Goal: Task Accomplishment & Management: Complete application form

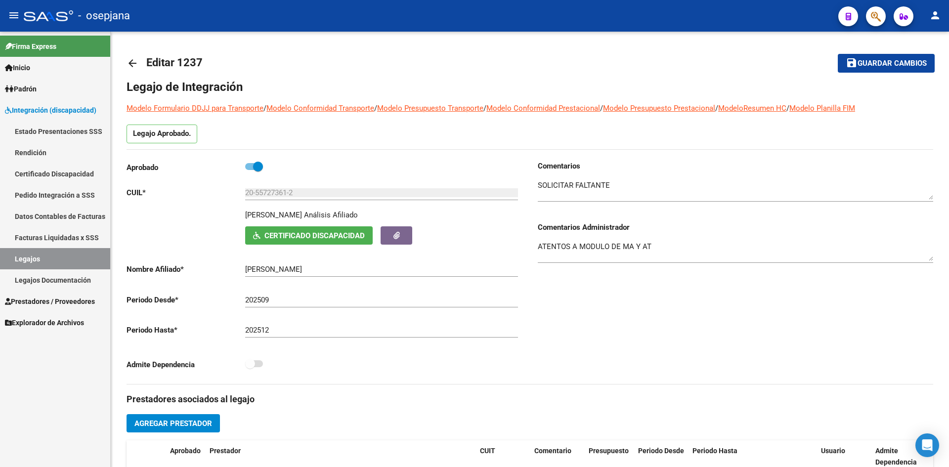
scroll to position [10, 0]
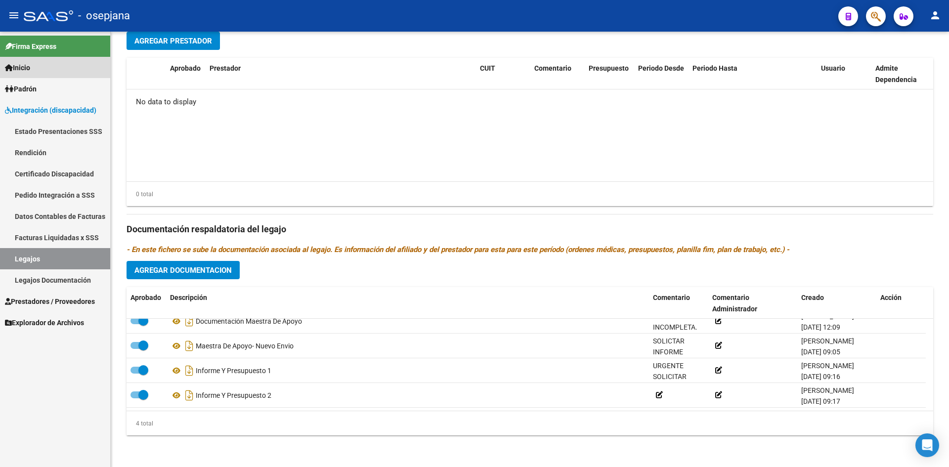
click at [39, 62] on link "Inicio" at bounding box center [55, 67] width 110 height 21
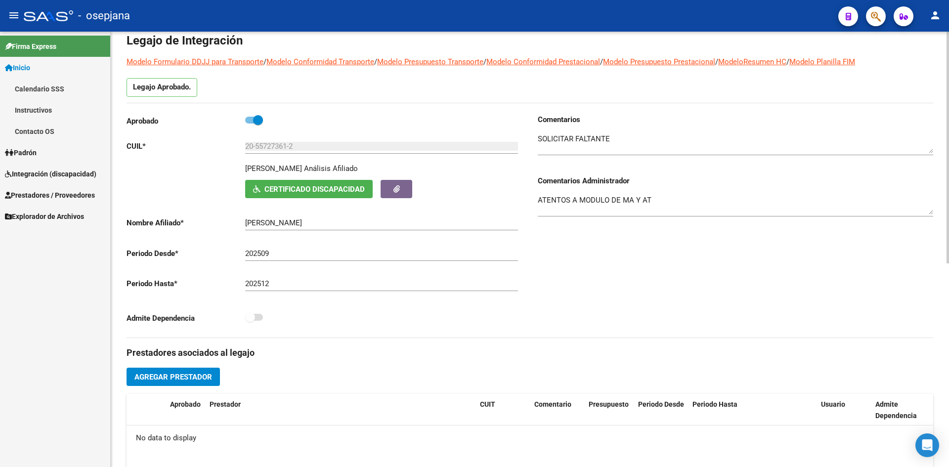
scroll to position [0, 0]
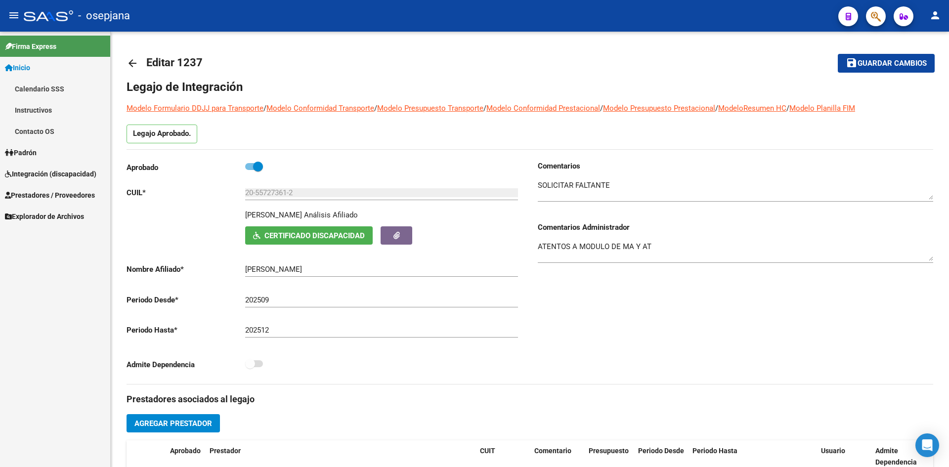
click at [40, 171] on span "Integración (discapacidad)" at bounding box center [50, 174] width 91 height 11
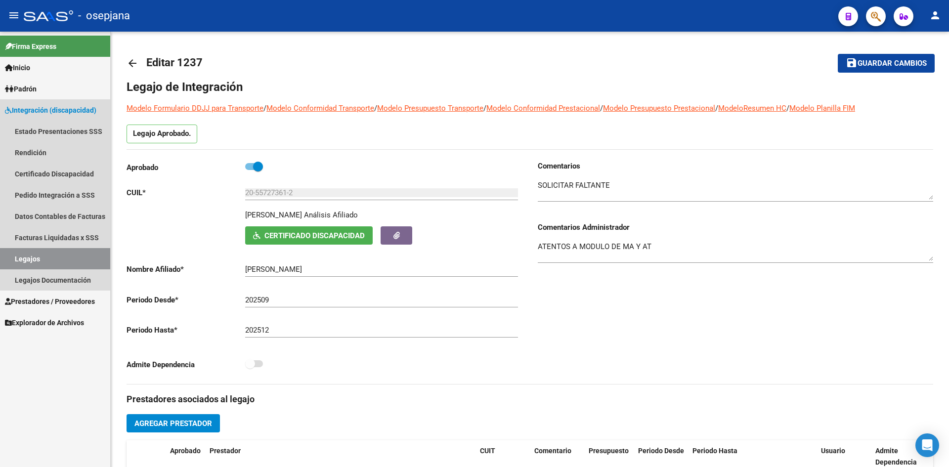
click at [32, 257] on link "Legajos" at bounding box center [55, 258] width 110 height 21
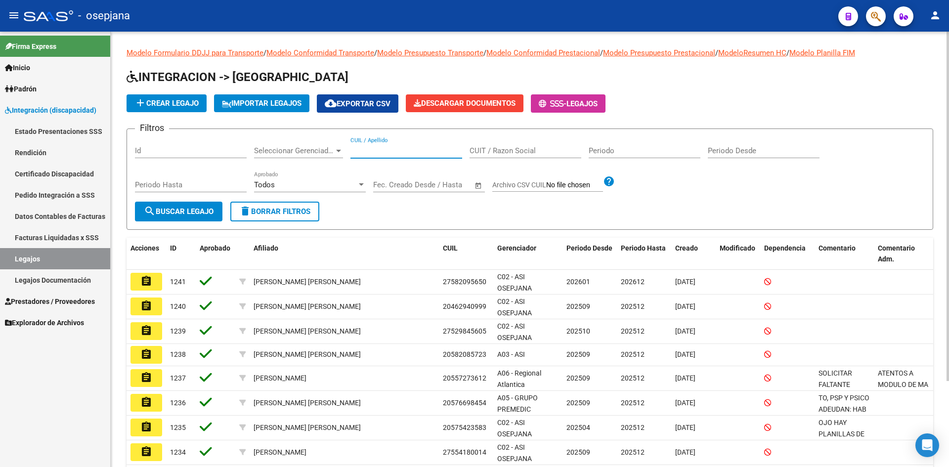
click at [399, 153] on input "CUIL / Apellido" at bounding box center [406, 150] width 112 height 9
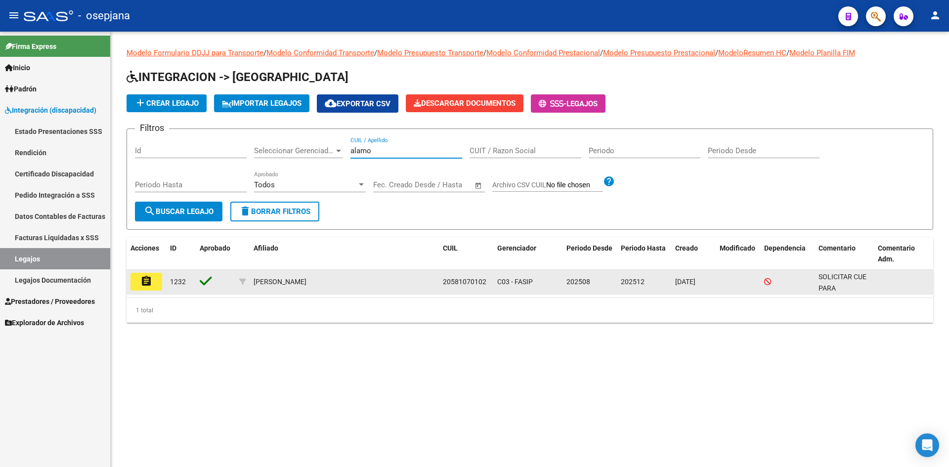
type input "alamo"
click at [146, 274] on button "assignment" at bounding box center [147, 282] width 32 height 18
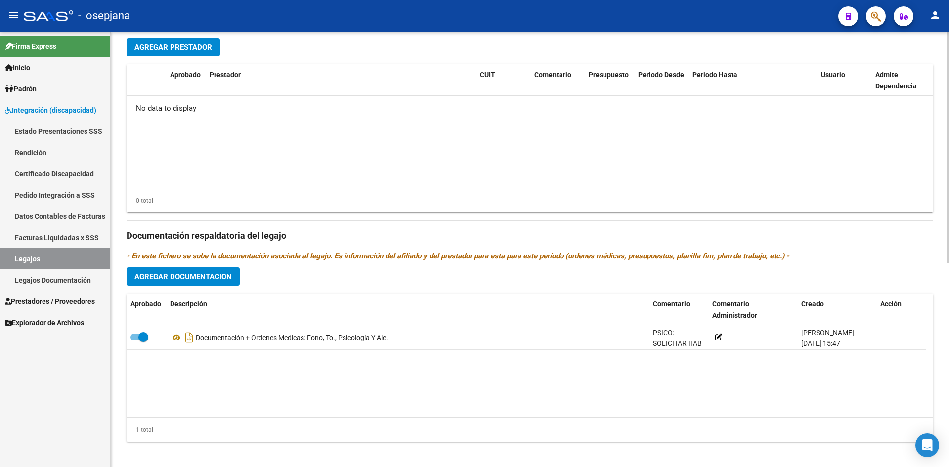
scroll to position [383, 0]
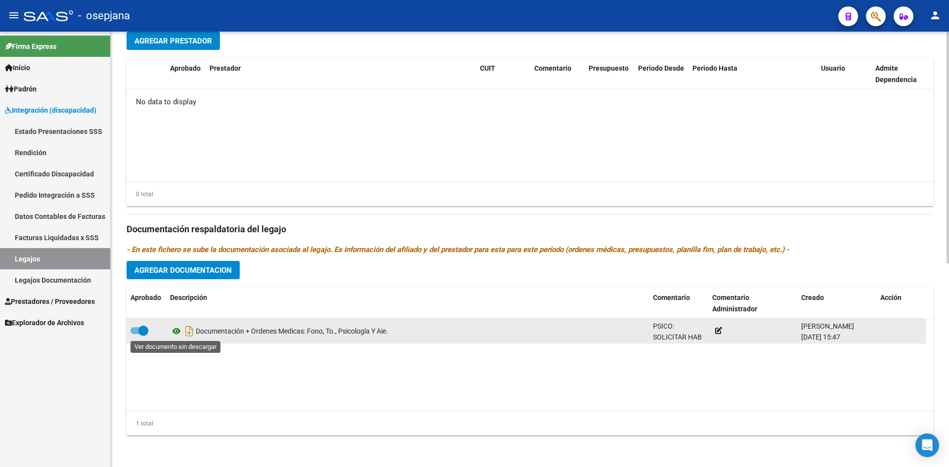
click at [176, 331] on icon at bounding box center [176, 331] width 13 height 12
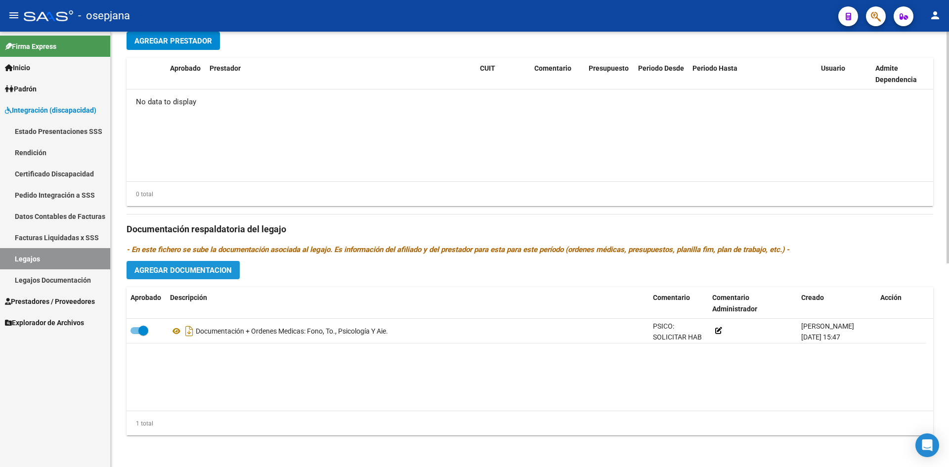
click at [172, 276] on button "Agregar Documentacion" at bounding box center [183, 270] width 113 height 18
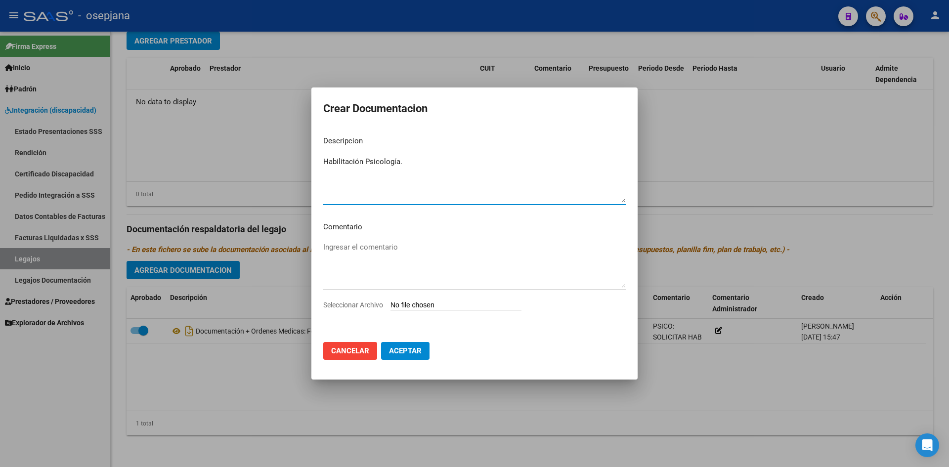
type textarea "Habilitación Psicología."
click at [436, 305] on input "Seleccionar Archivo" at bounding box center [456, 305] width 131 height 9
type input "C:\fakepath\habilitacion del lugar.pdf"
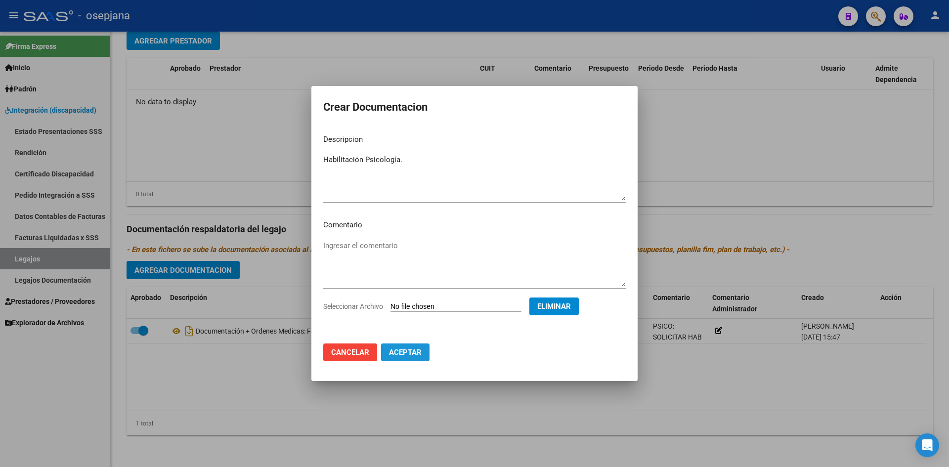
click at [407, 359] on button "Aceptar" at bounding box center [405, 353] width 48 height 18
checkbox input "false"
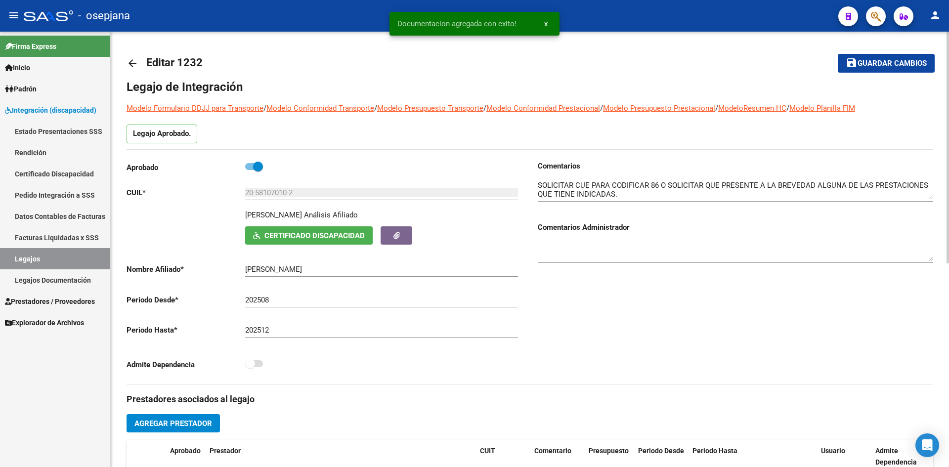
click at [888, 62] on span "Guardar cambios" at bounding box center [892, 63] width 69 height 9
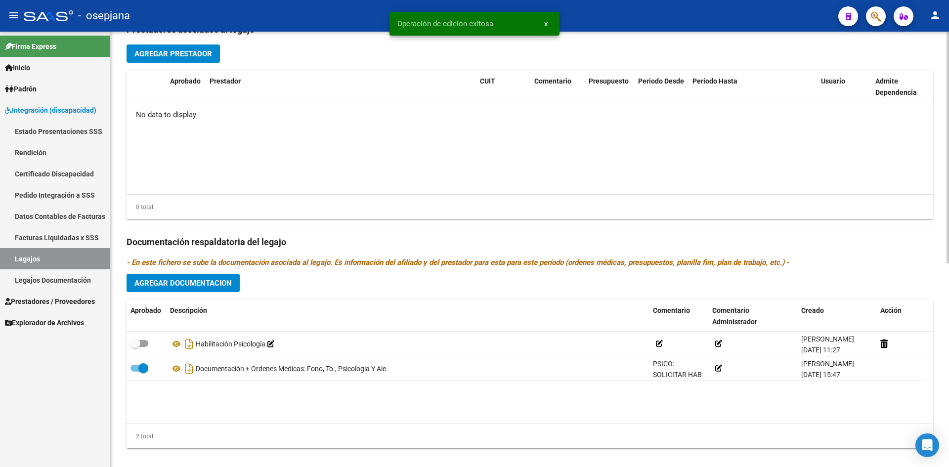
scroll to position [383, 0]
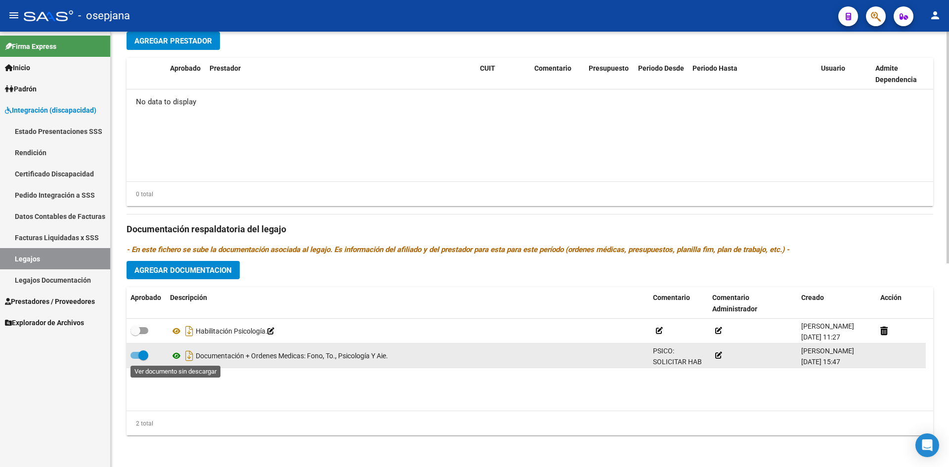
click at [176, 356] on icon at bounding box center [176, 356] width 13 height 12
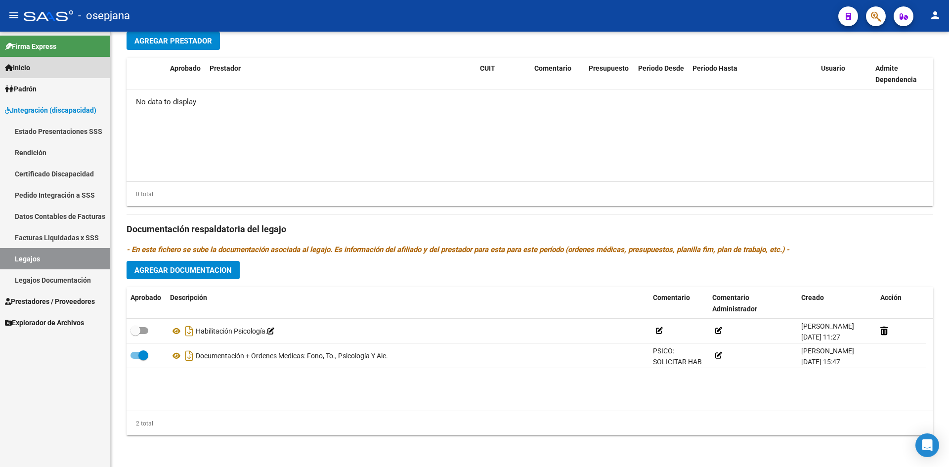
click at [30, 67] on span "Inicio" at bounding box center [17, 67] width 25 height 11
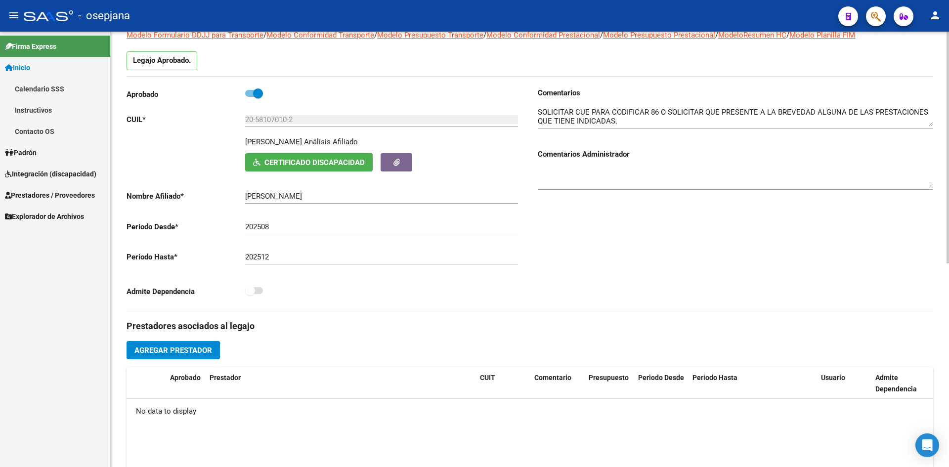
scroll to position [0, 0]
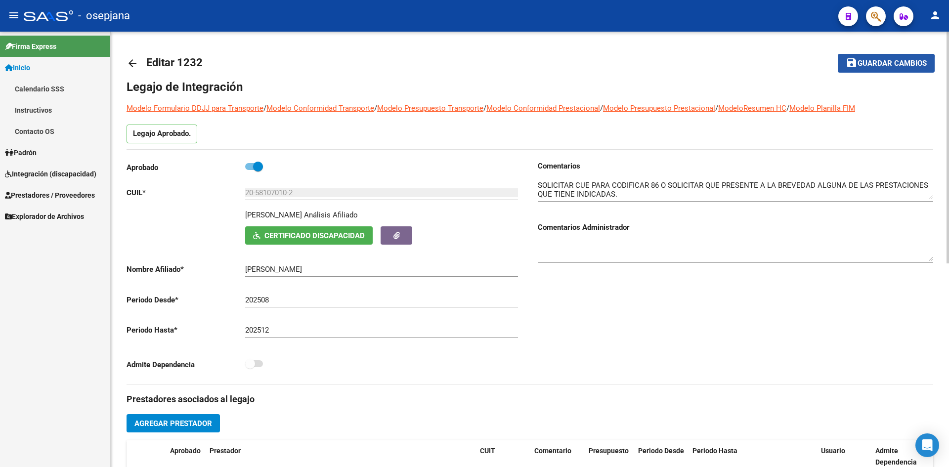
click at [875, 66] on span "Guardar cambios" at bounding box center [892, 63] width 69 height 9
